Goal: Navigation & Orientation: Find specific page/section

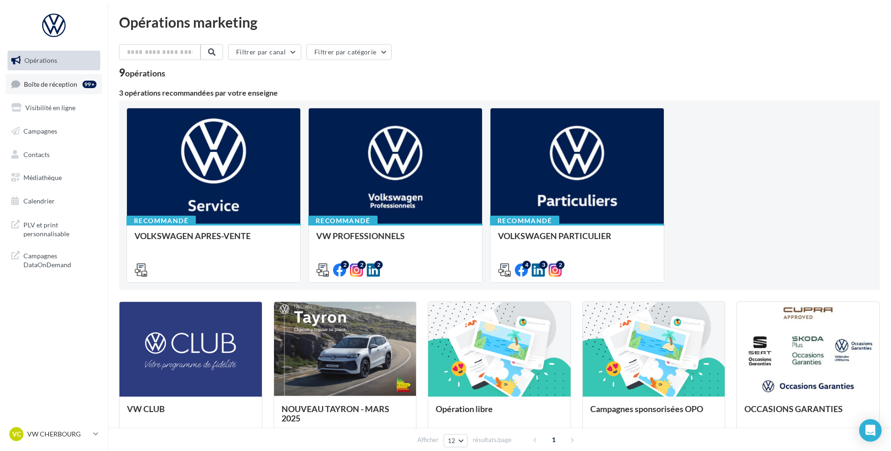
click at [51, 83] on span "Boîte de réception" at bounding box center [50, 84] width 53 height 8
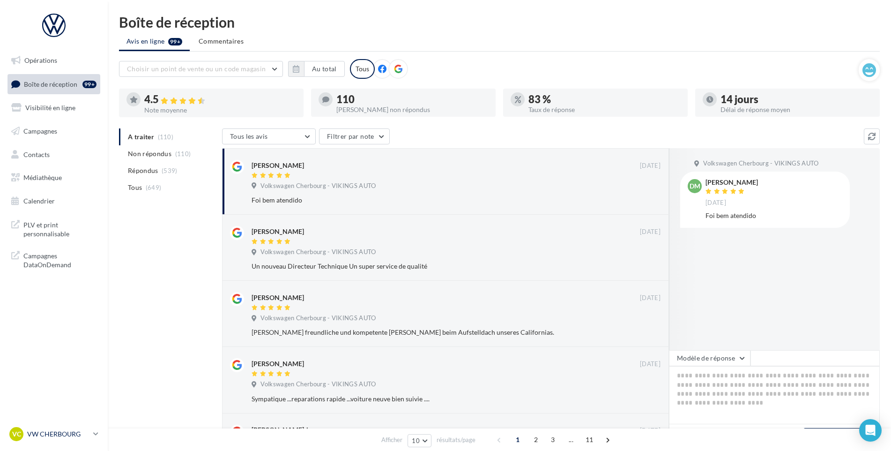
click at [60, 438] on p "VW CHERBOURG" at bounding box center [58, 433] width 62 height 9
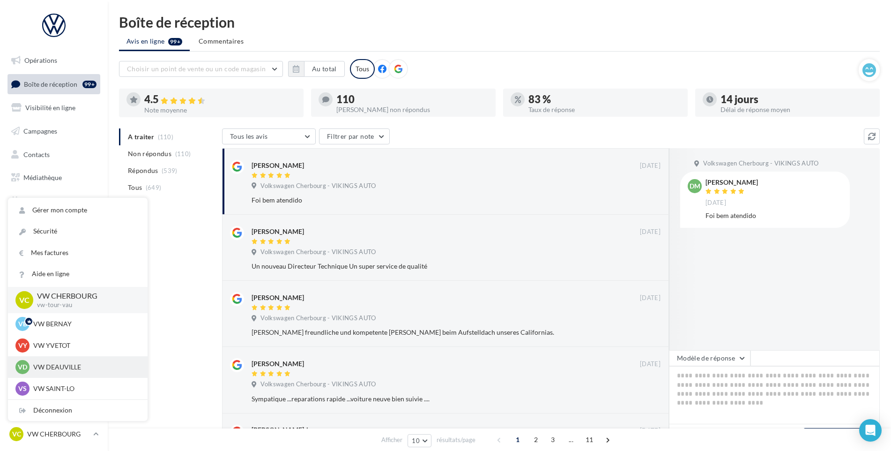
click at [90, 366] on p "VW DEAUVILLE" at bounding box center [84, 366] width 103 height 9
